Goal: Task Accomplishment & Management: Manage account settings

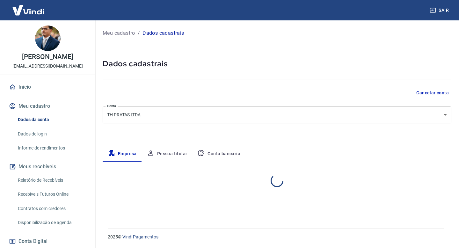
select select "GO"
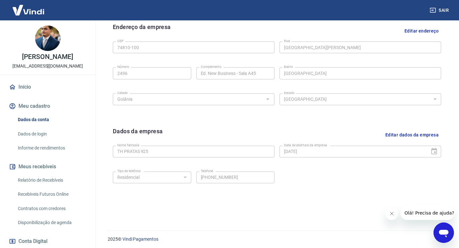
scroll to position [211, 0]
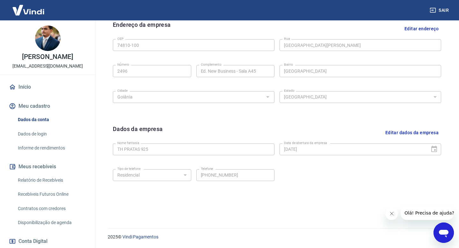
click at [415, 133] on button "Editar dados da empresa" at bounding box center [411, 133] width 58 height 16
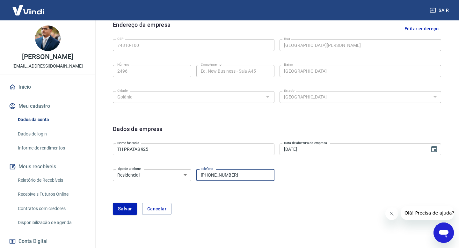
drag, startPoint x: 240, startPoint y: 176, endPoint x: 213, endPoint y: 176, distance: 27.4
click at [213, 176] on input "[PHONE_NUMBER]" at bounding box center [235, 175] width 78 height 12
type input "[PHONE_NUMBER]"
click at [124, 209] on button "Salvar" at bounding box center [125, 209] width 24 height 12
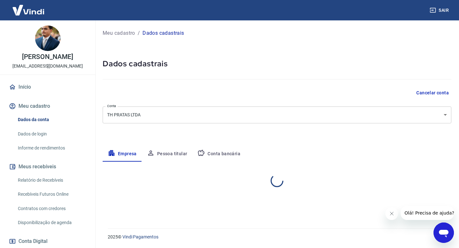
scroll to position [0, 0]
select select "GO"
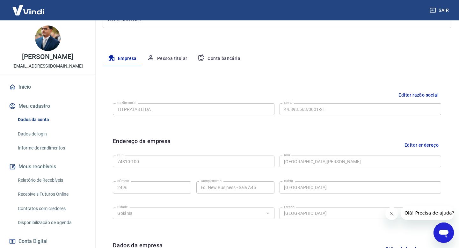
scroll to position [66, 0]
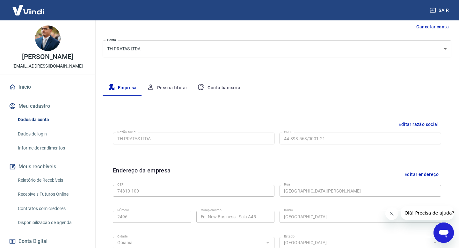
click at [168, 88] on button "Pessoa titular" at bounding box center [167, 87] width 51 height 15
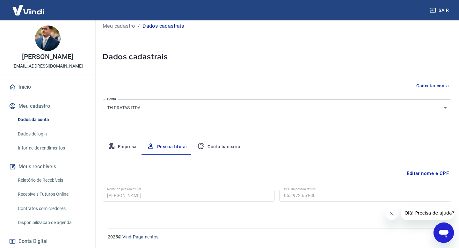
scroll to position [0, 0]
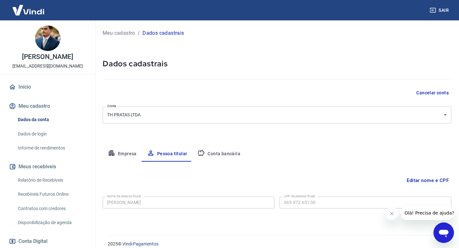
click at [130, 151] on button "Empresa" at bounding box center [122, 153] width 39 height 15
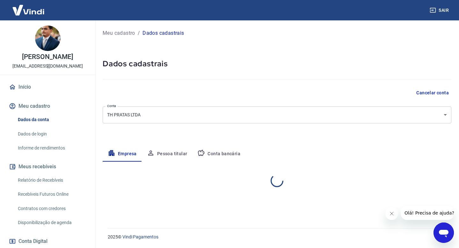
select select "GO"
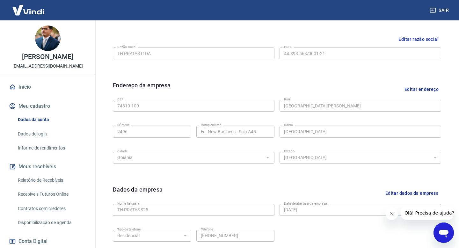
scroll to position [15, 0]
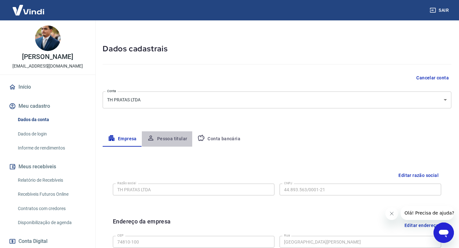
click at [167, 137] on button "Pessoa titular" at bounding box center [167, 138] width 51 height 15
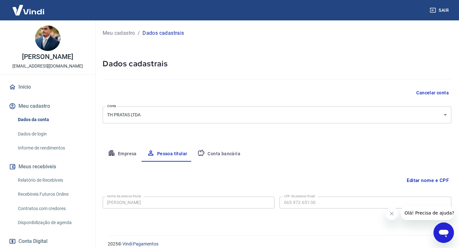
scroll to position [7, 0]
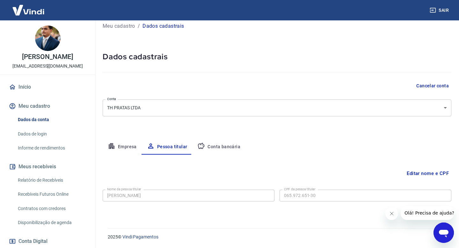
click at [222, 140] on button "Conta bancária" at bounding box center [218, 146] width 53 height 15
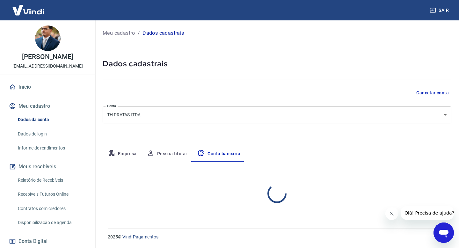
scroll to position [0, 0]
select select "1"
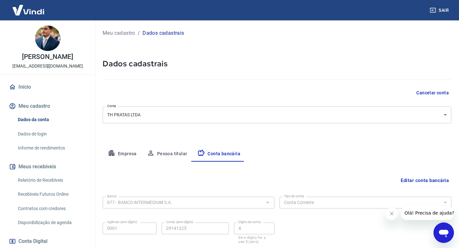
scroll to position [42, 0]
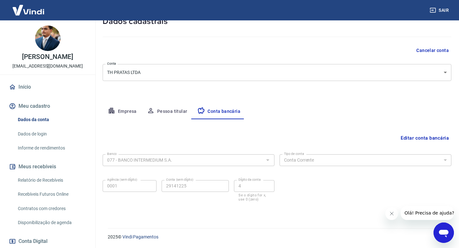
click at [263, 159] on div at bounding box center [267, 159] width 8 height 9
click at [128, 113] on button "Empresa" at bounding box center [122, 111] width 39 height 15
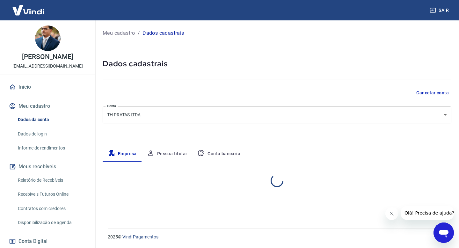
scroll to position [0, 0]
select select "GO"
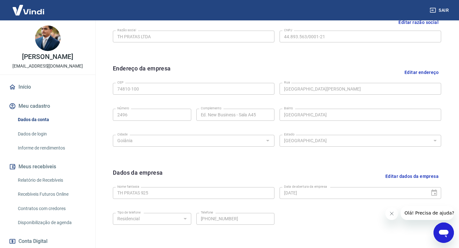
scroll to position [153, 0]
